Goal: Task Accomplishment & Management: Manage account settings

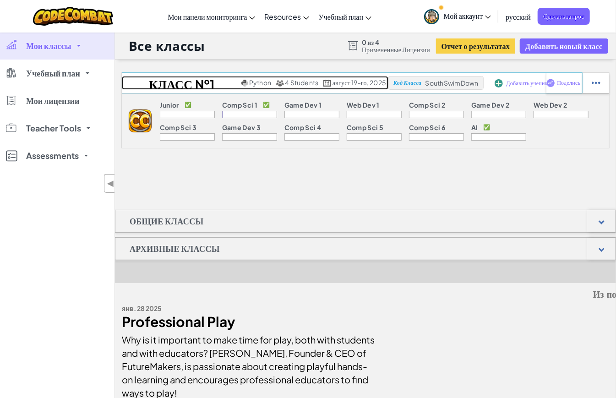
click at [214, 88] on h2 "Класс №1 2526" at bounding box center [180, 83] width 117 height 14
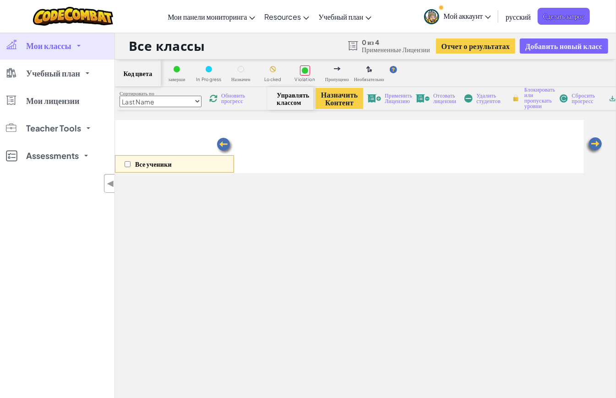
select select "560f1a9f22961295f9427742"
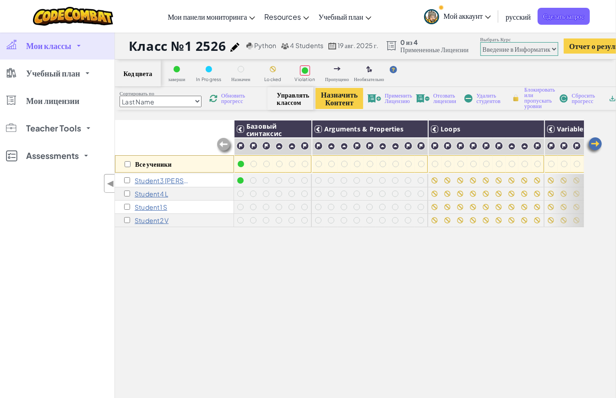
click at [588, 99] on span "Сбросить прогресс" at bounding box center [585, 98] width 28 height 11
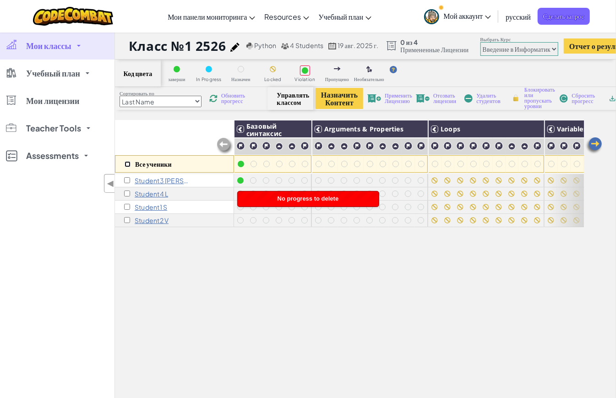
click at [129, 165] on input "checkbox" at bounding box center [128, 164] width 6 height 6
checkbox input "true"
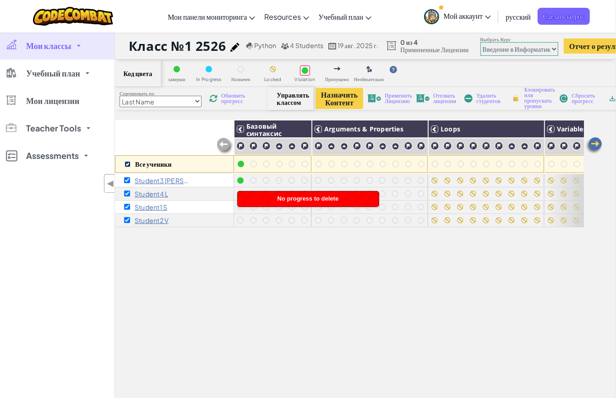
checkbox input "true"
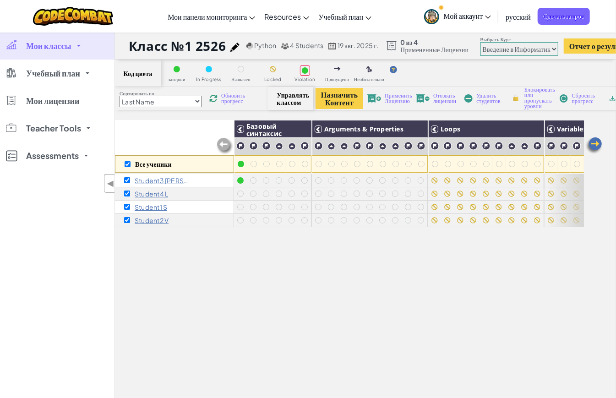
click at [592, 100] on span "Сбросить прогресс" at bounding box center [585, 98] width 28 height 11
